Goal: Information Seeking & Learning: Check status

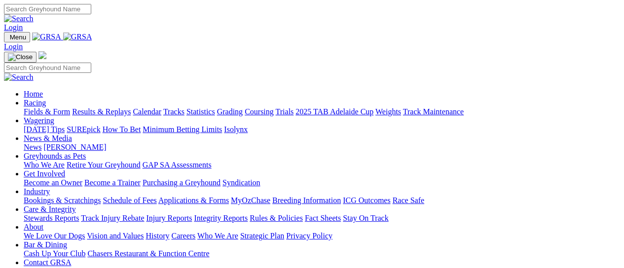
click at [36, 108] on link "Fields & Form" at bounding box center [47, 112] width 46 height 8
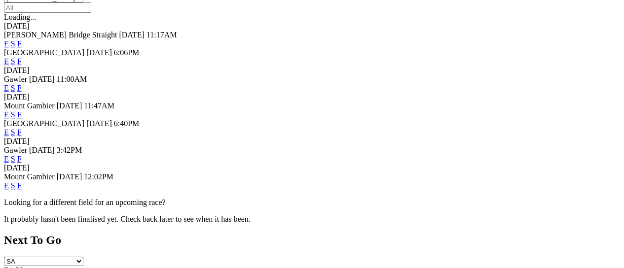
scroll to position [197, 0]
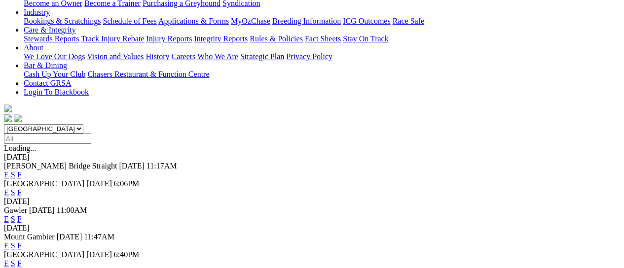
click at [22, 215] on link "F" at bounding box center [19, 219] width 4 height 8
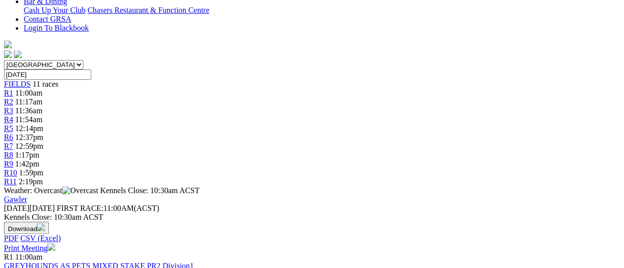
scroll to position [66, 0]
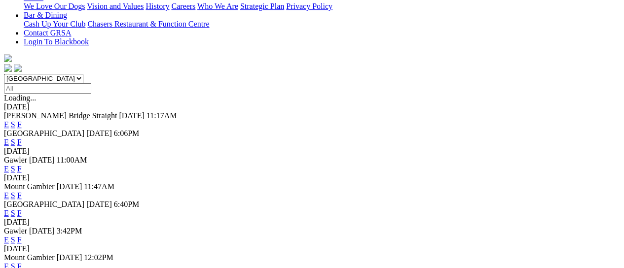
scroll to position [263, 0]
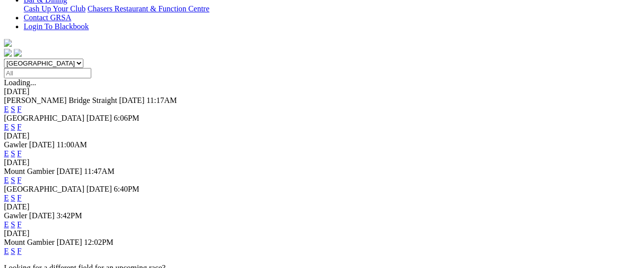
click at [22, 221] on link "F" at bounding box center [19, 225] width 4 height 8
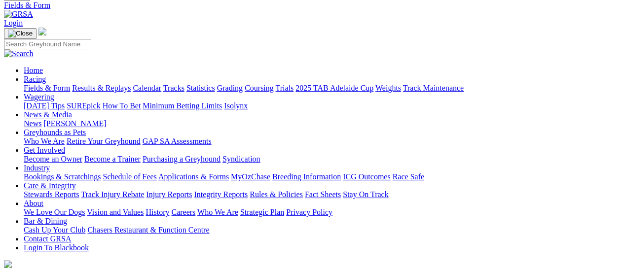
scroll to position [66, 0]
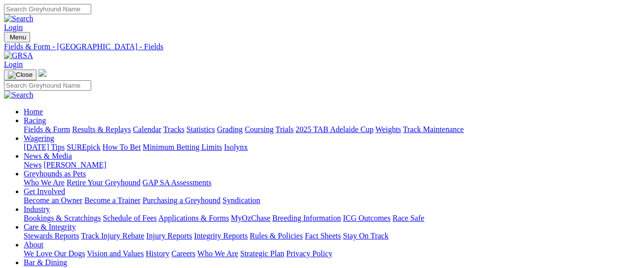
click at [128, 125] on link "Results & Replays" at bounding box center [101, 129] width 59 height 8
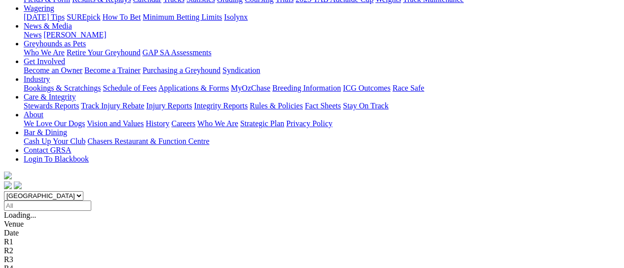
scroll to position [131, 0]
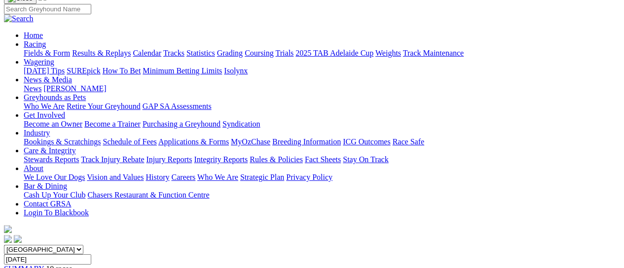
scroll to position [197, 0]
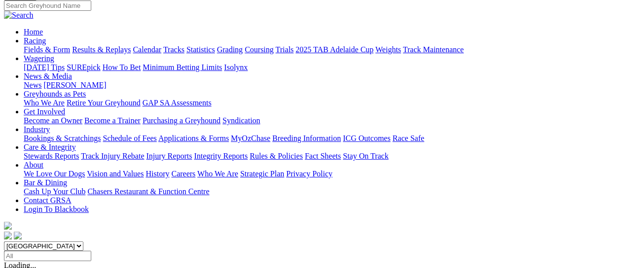
scroll to position [131, 0]
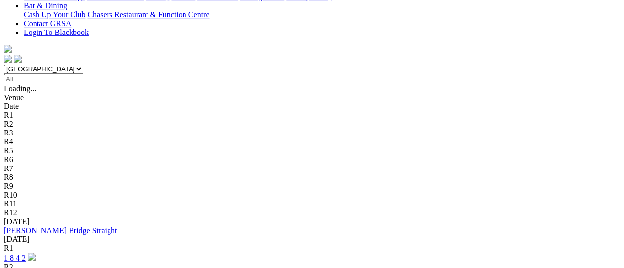
scroll to position [263, 0]
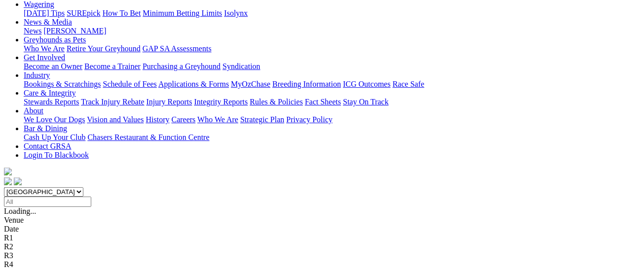
scroll to position [329, 0]
